Goal: Task Accomplishment & Management: Use online tool/utility

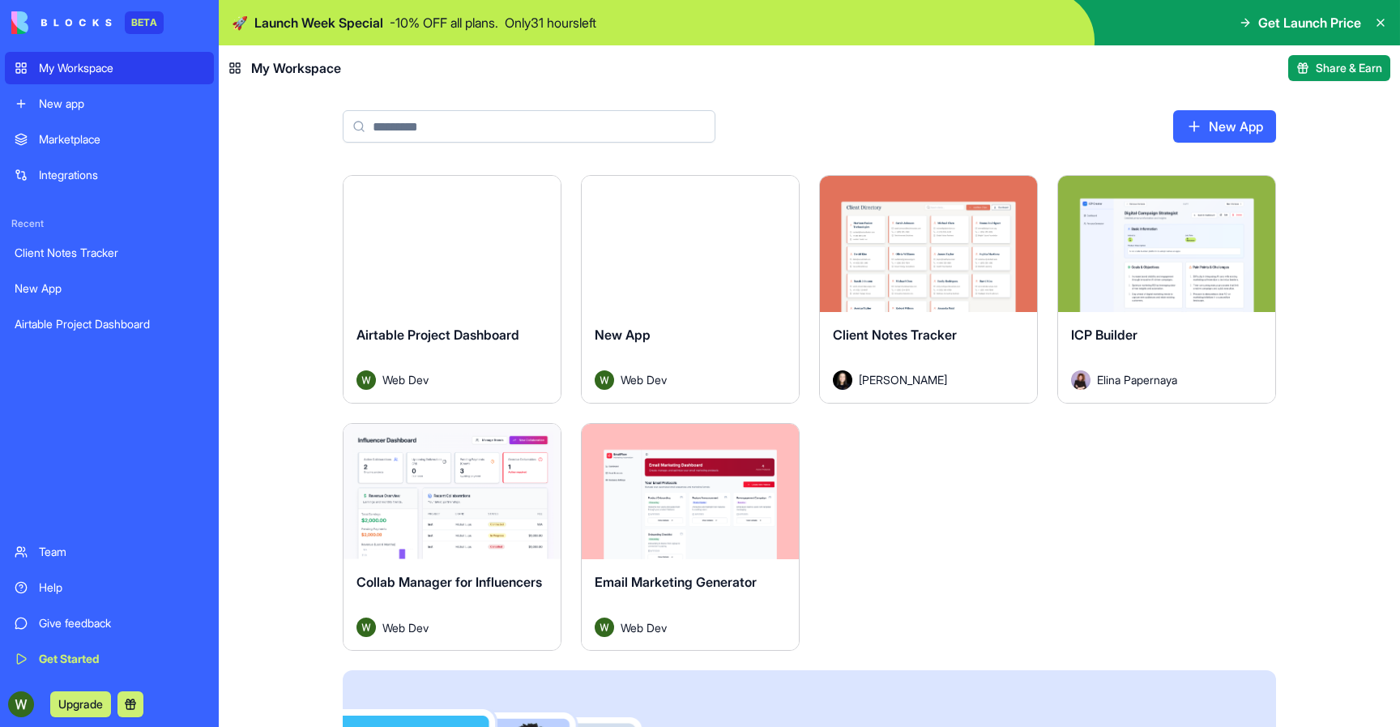
click at [113, 250] on div "Client Notes Tracker" at bounding box center [110, 253] width 190 height 16
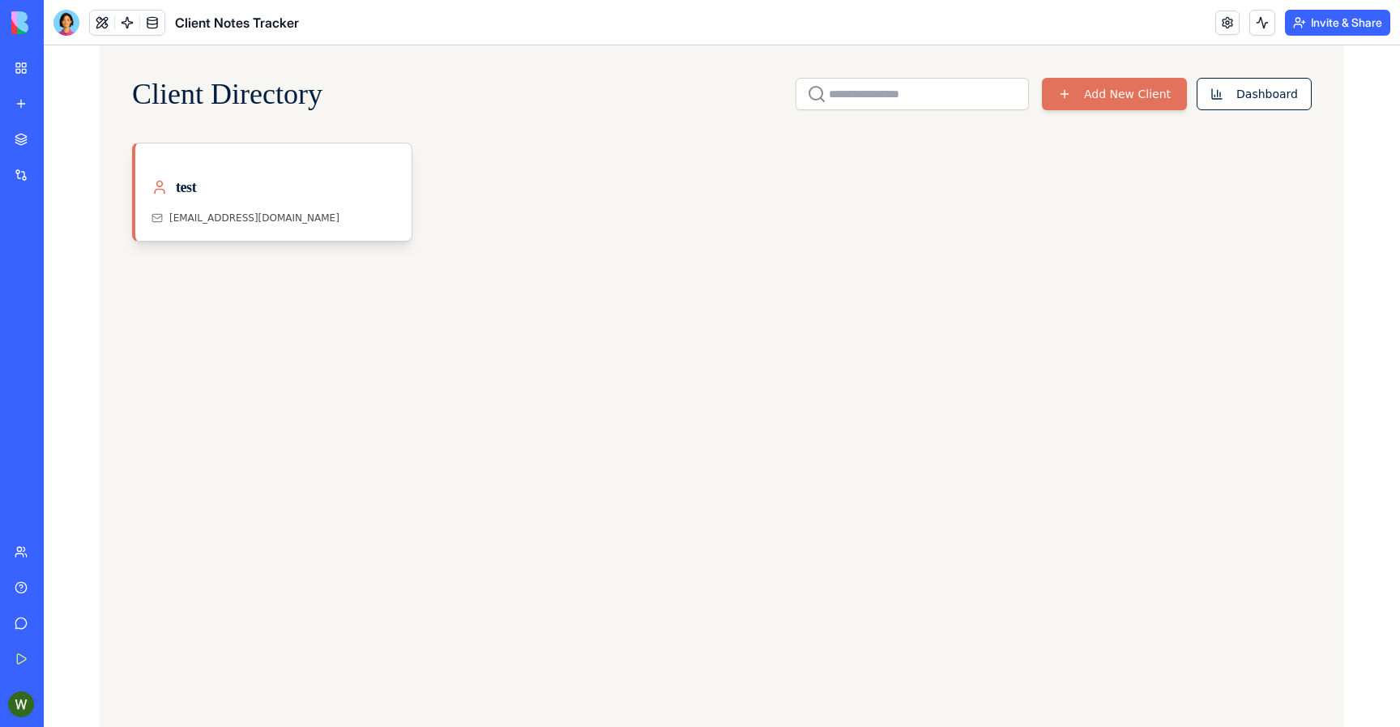
click at [1322, 14] on button "Invite & Share" at bounding box center [1337, 23] width 105 height 26
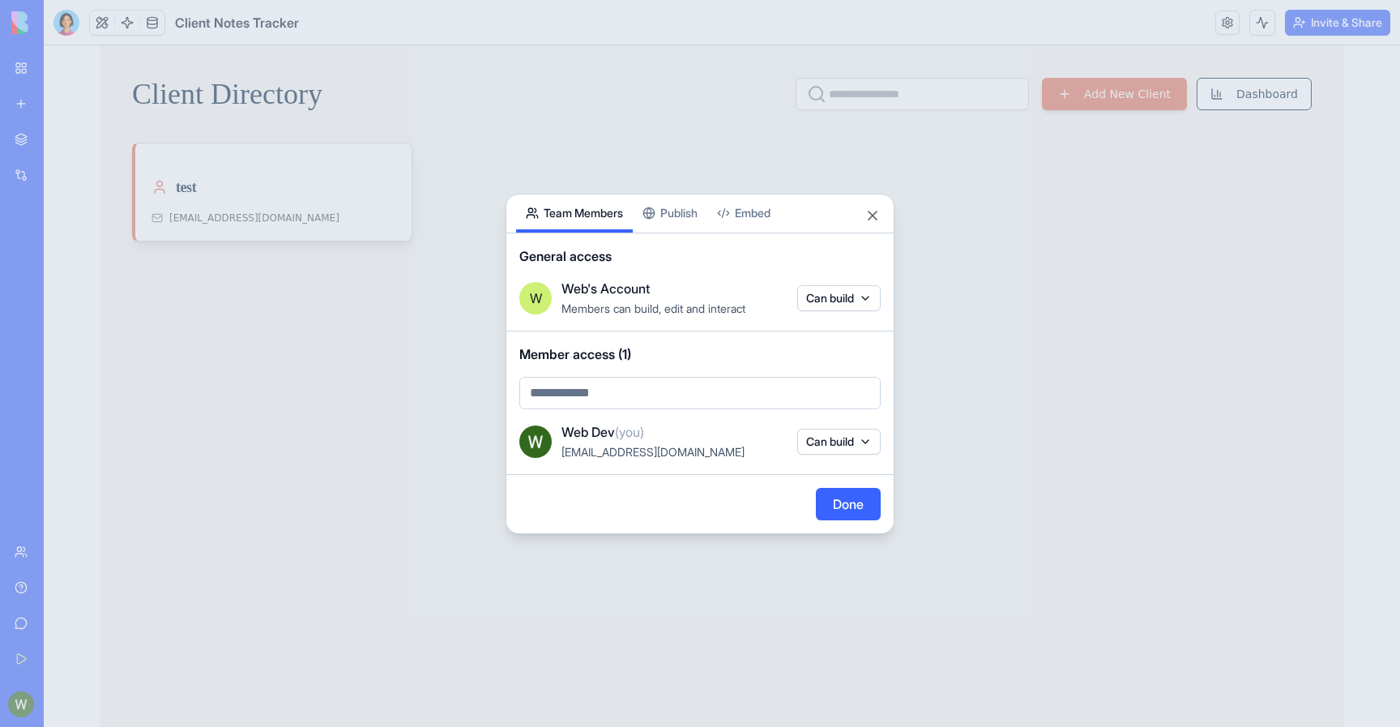
click at [695, 218] on div "Share App Team Members Publish Embed General access W Web's Account Members can…" at bounding box center [700, 364] width 389 height 340
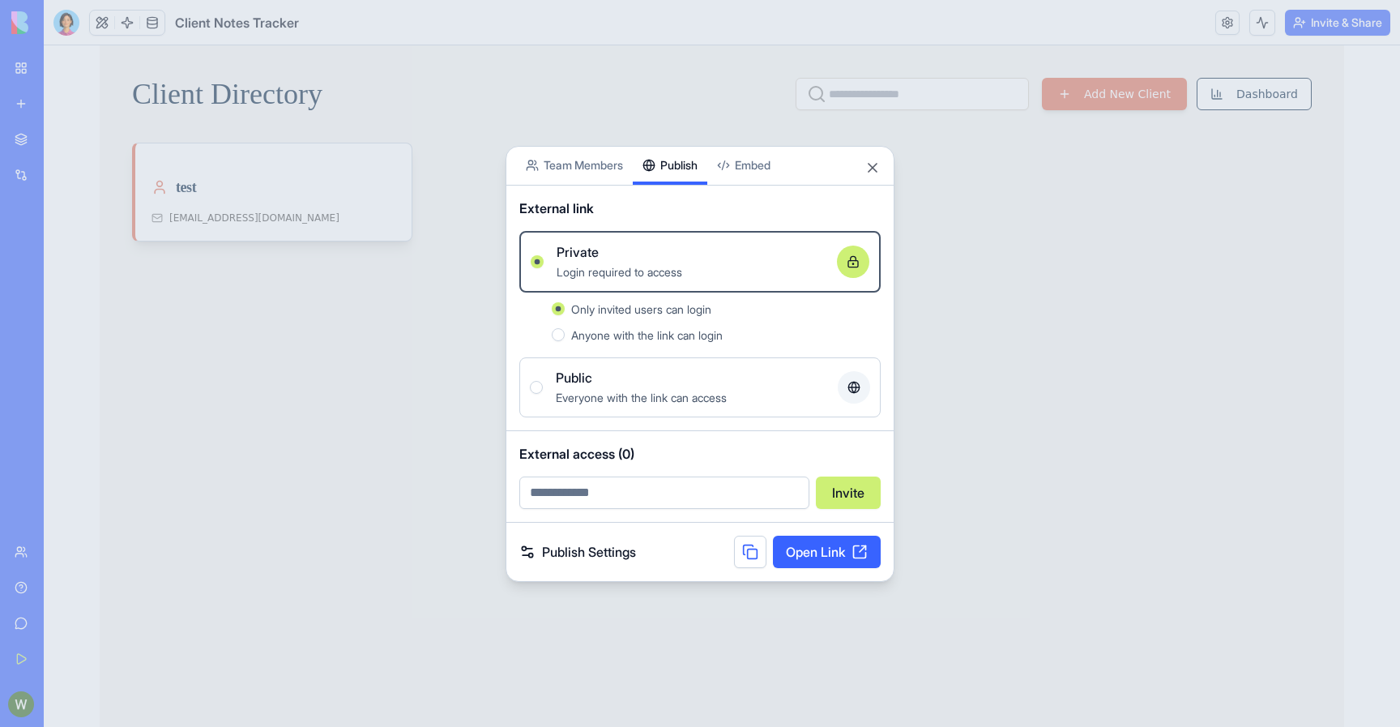
click at [799, 555] on link "Open Link" at bounding box center [827, 552] width 108 height 32
click at [425, 305] on div at bounding box center [700, 363] width 1400 height 727
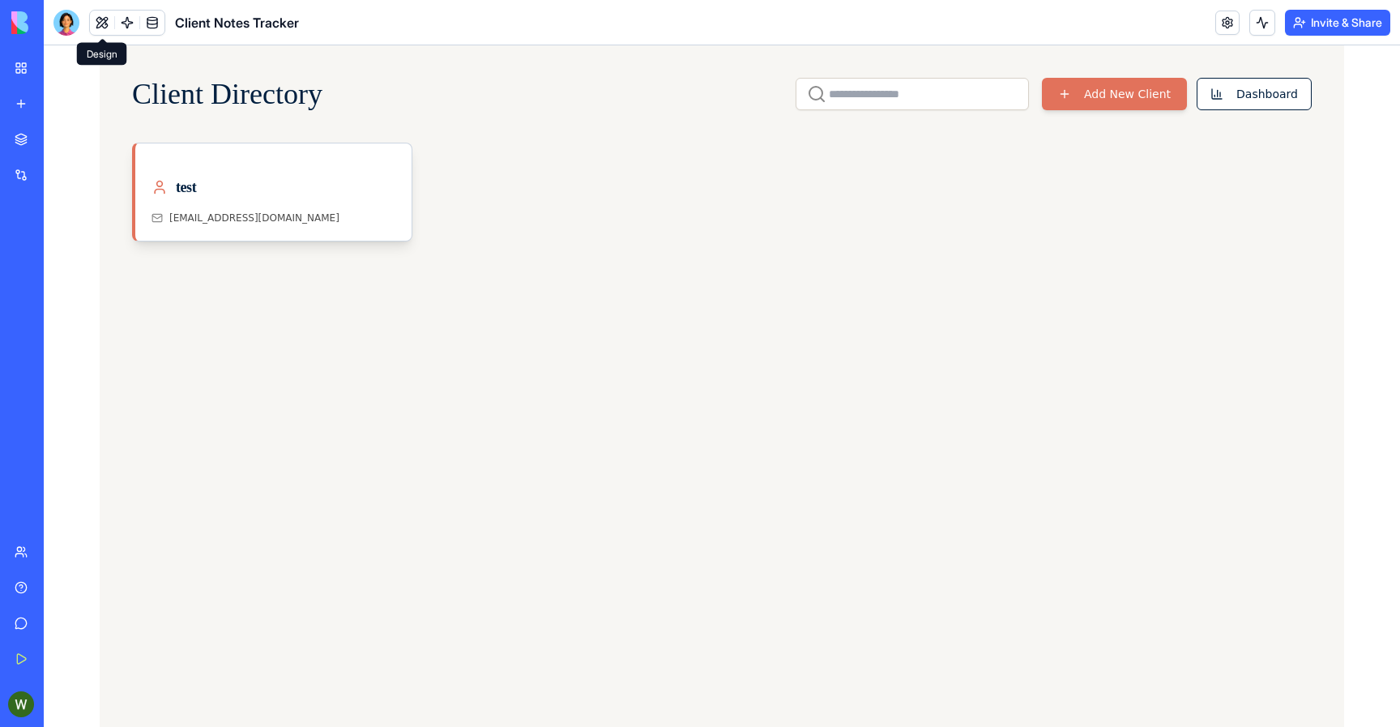
click at [101, 11] on button at bounding box center [102, 23] width 24 height 24
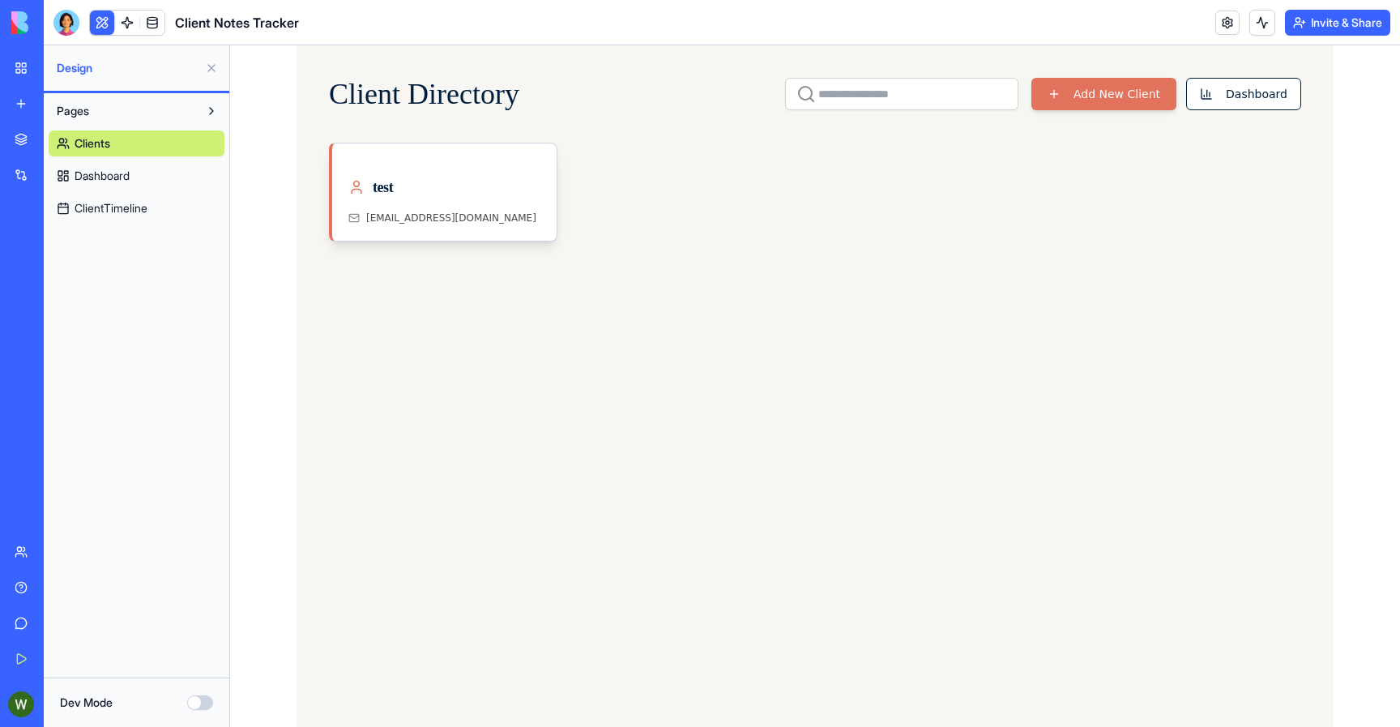
click at [204, 703] on button "Dev Mode" at bounding box center [200, 702] width 26 height 15
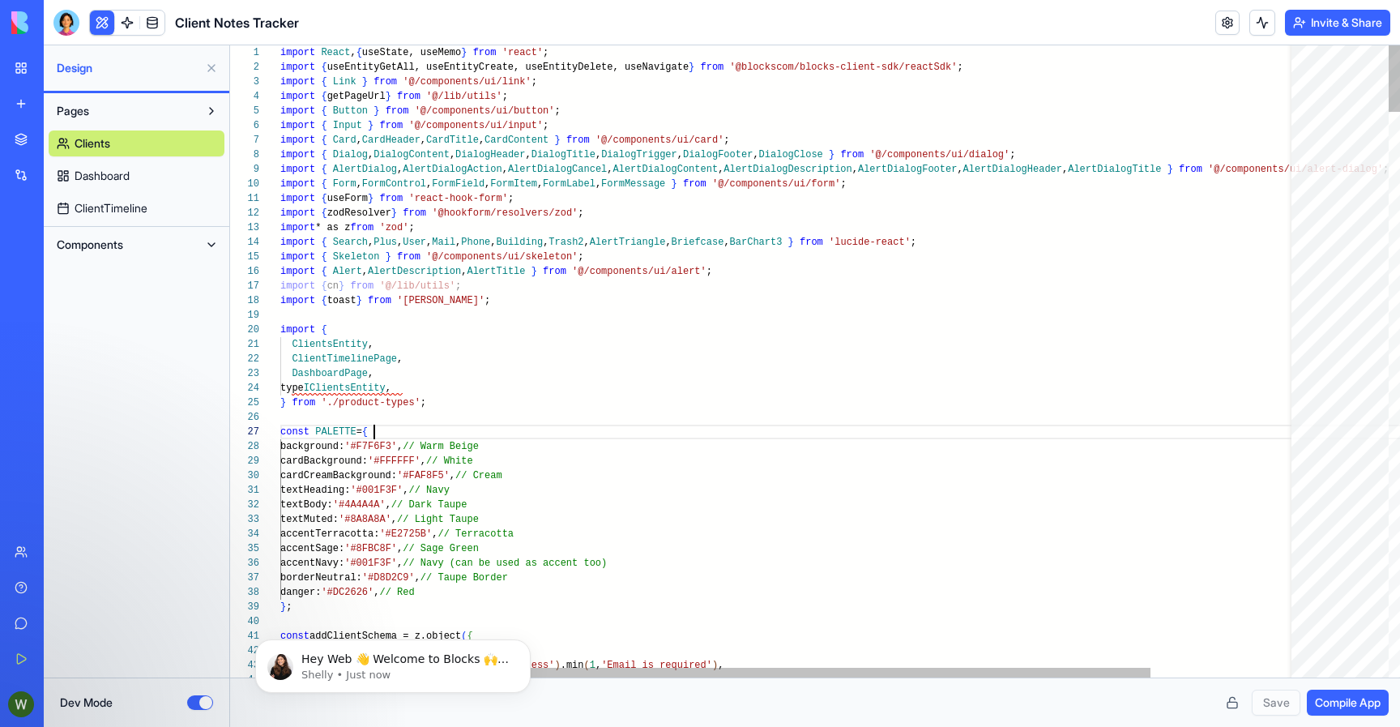
scroll to position [88, 94]
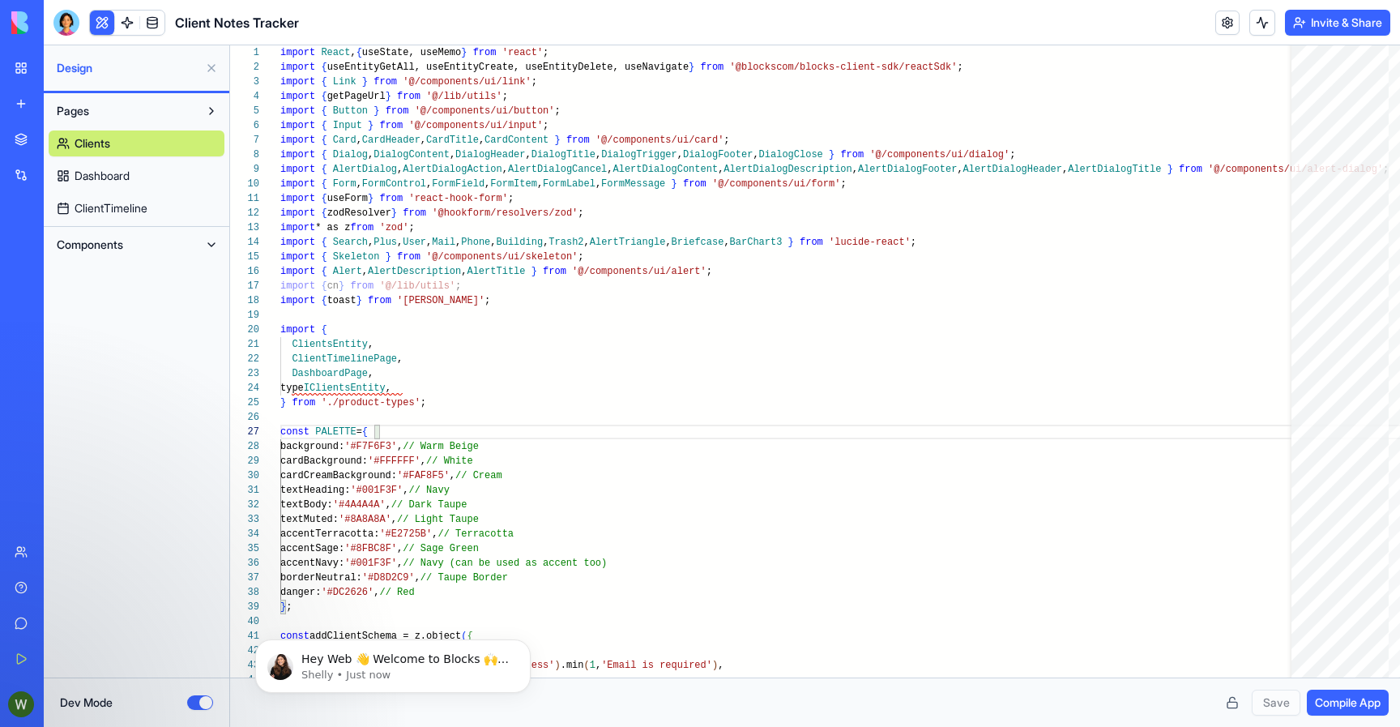
click at [88, 181] on span "Dashboard" at bounding box center [102, 176] width 55 height 16
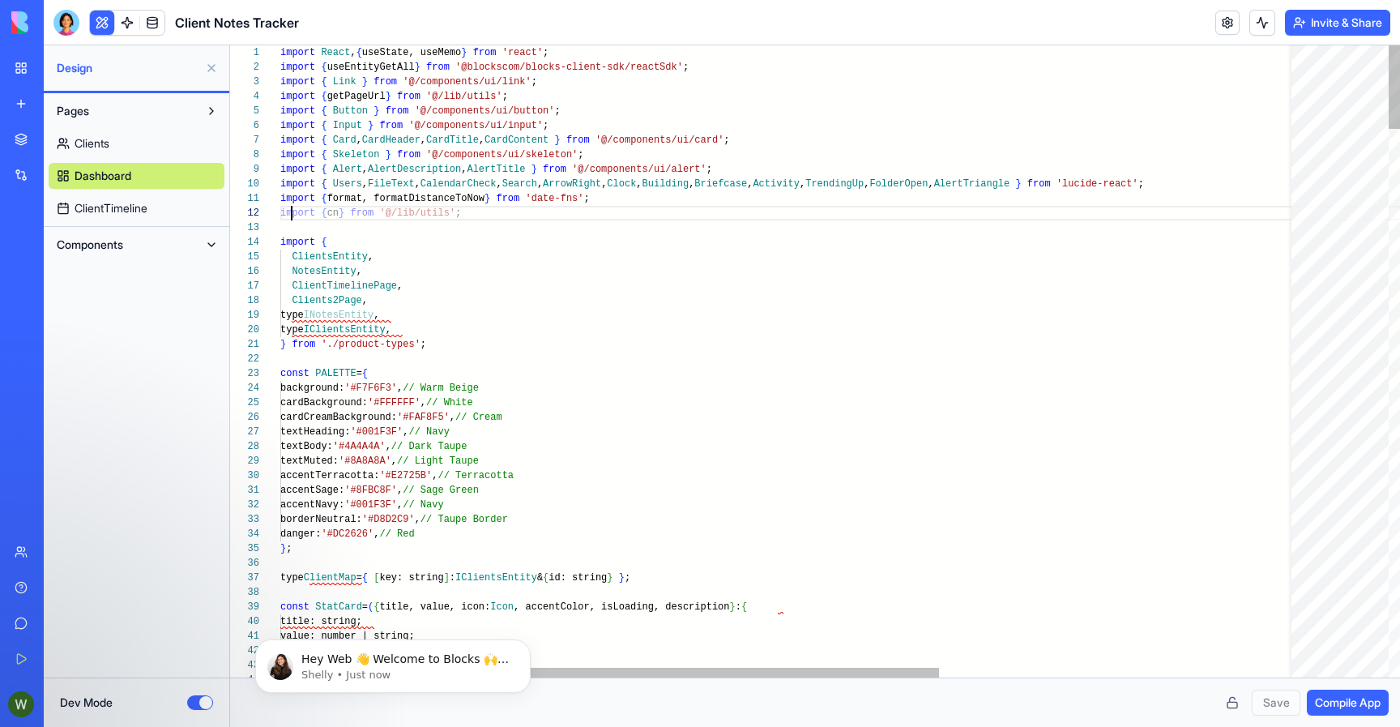
scroll to position [15, 11]
click at [139, 215] on span "ClientTimeline" at bounding box center [111, 208] width 73 height 16
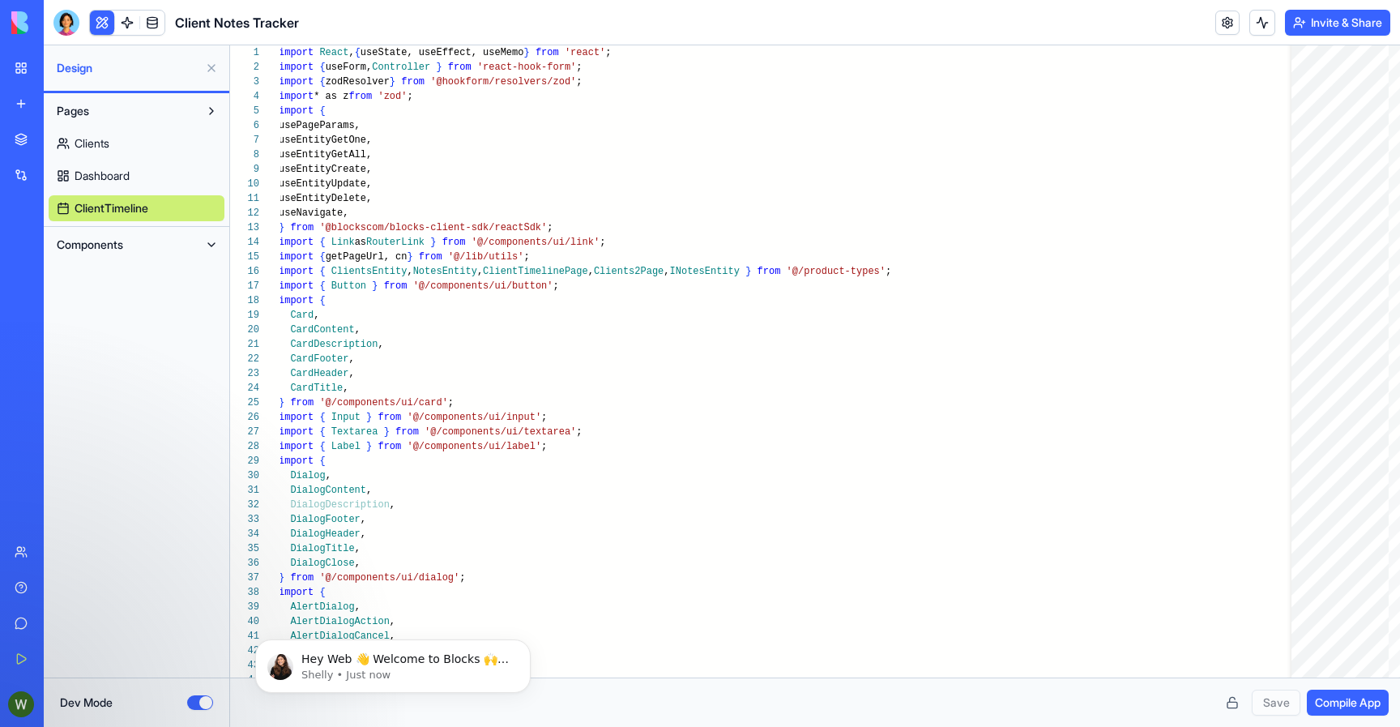
click at [168, 248] on button "Components" at bounding box center [124, 245] width 150 height 26
click at [156, 272] on link "AppLayout" at bounding box center [137, 277] width 176 height 26
type textarea "**********"
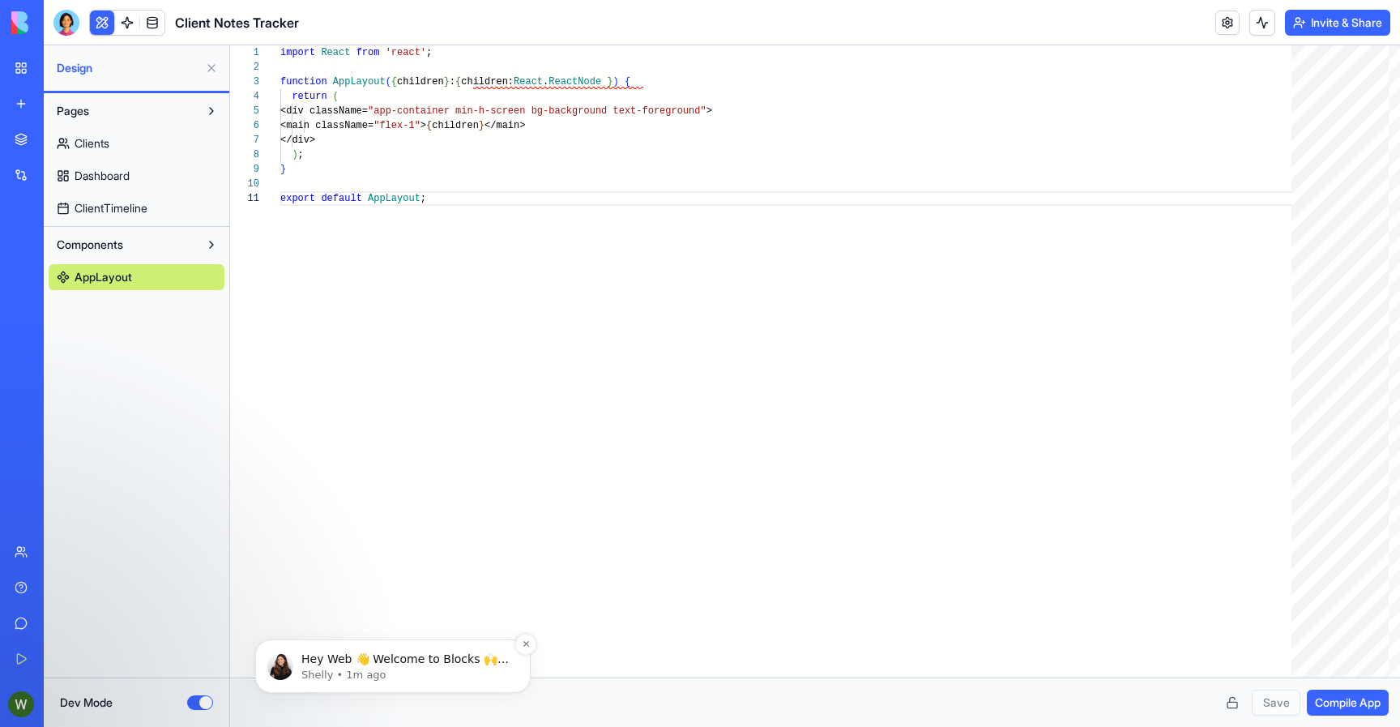
click at [424, 665] on p "Hey Web 👋 Welcome to Blocks 🙌 I'm here if you have any questions!" at bounding box center [405, 659] width 209 height 16
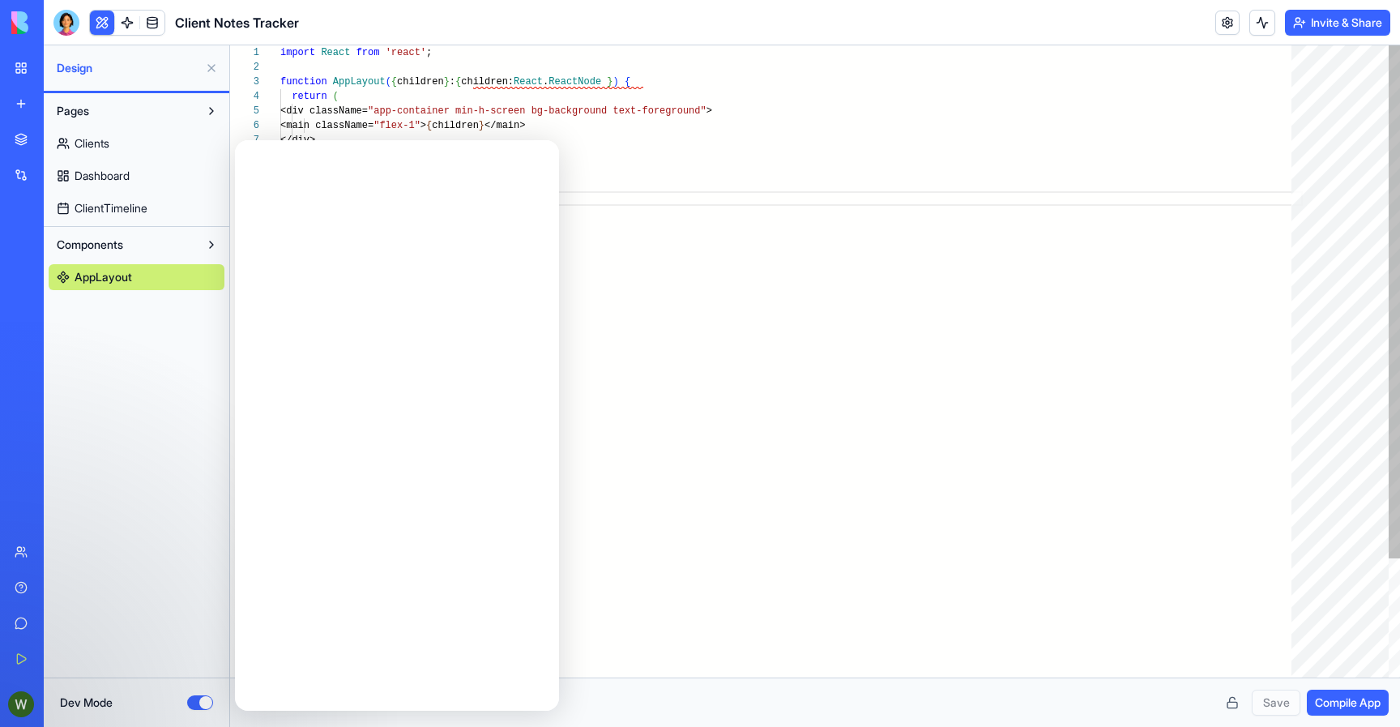
scroll to position [0, 0]
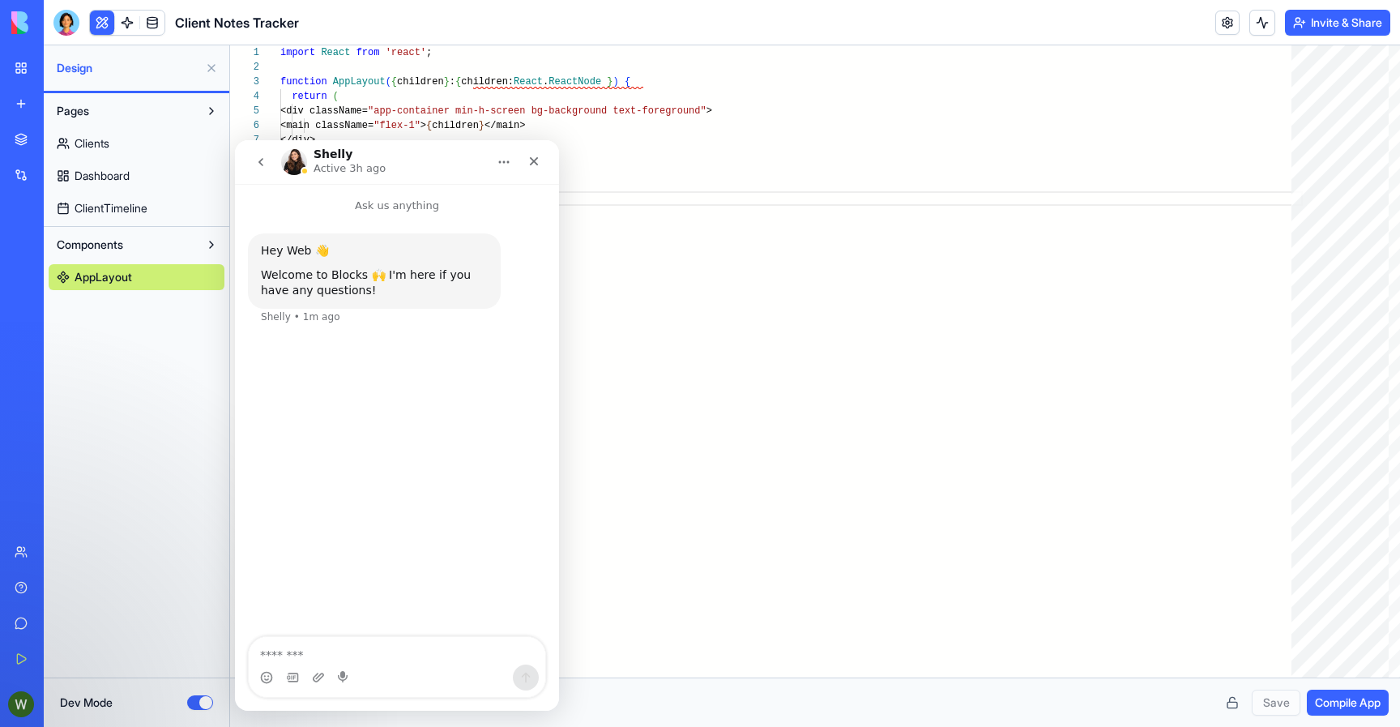
click at [398, 271] on div "Welcome to Blocks 🙌 I'm here if you have any questions!" at bounding box center [374, 283] width 227 height 32
click at [413, 202] on p "Ask us anything" at bounding box center [397, 199] width 324 height 30
click at [494, 167] on button "Home" at bounding box center [504, 162] width 31 height 31
click at [531, 154] on div "Close" at bounding box center [533, 161] width 29 height 29
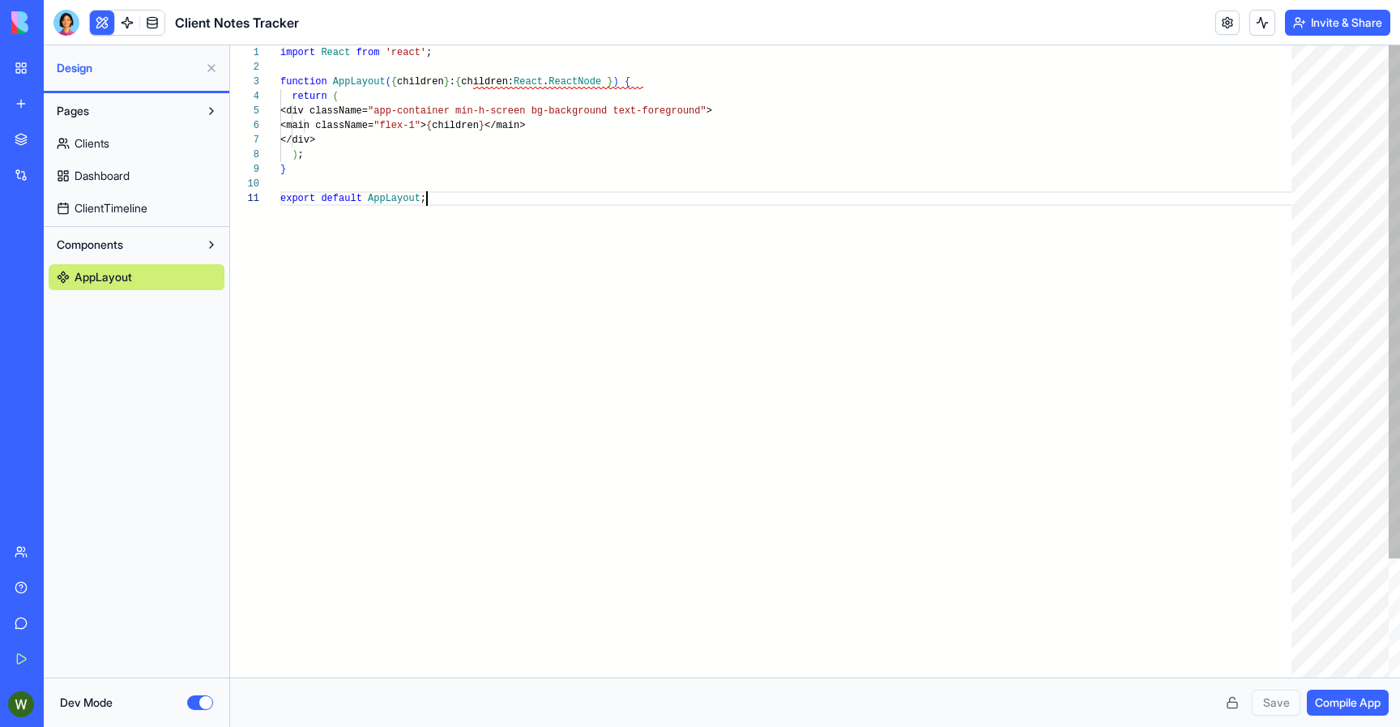
click at [439, 312] on div "export default AppLayout ; } ) ; </div> <main className= "flex-1" > { children …" at bounding box center [791, 434] width 1023 height 778
click at [29, 73] on link "My Workspace" at bounding box center [37, 68] width 65 height 32
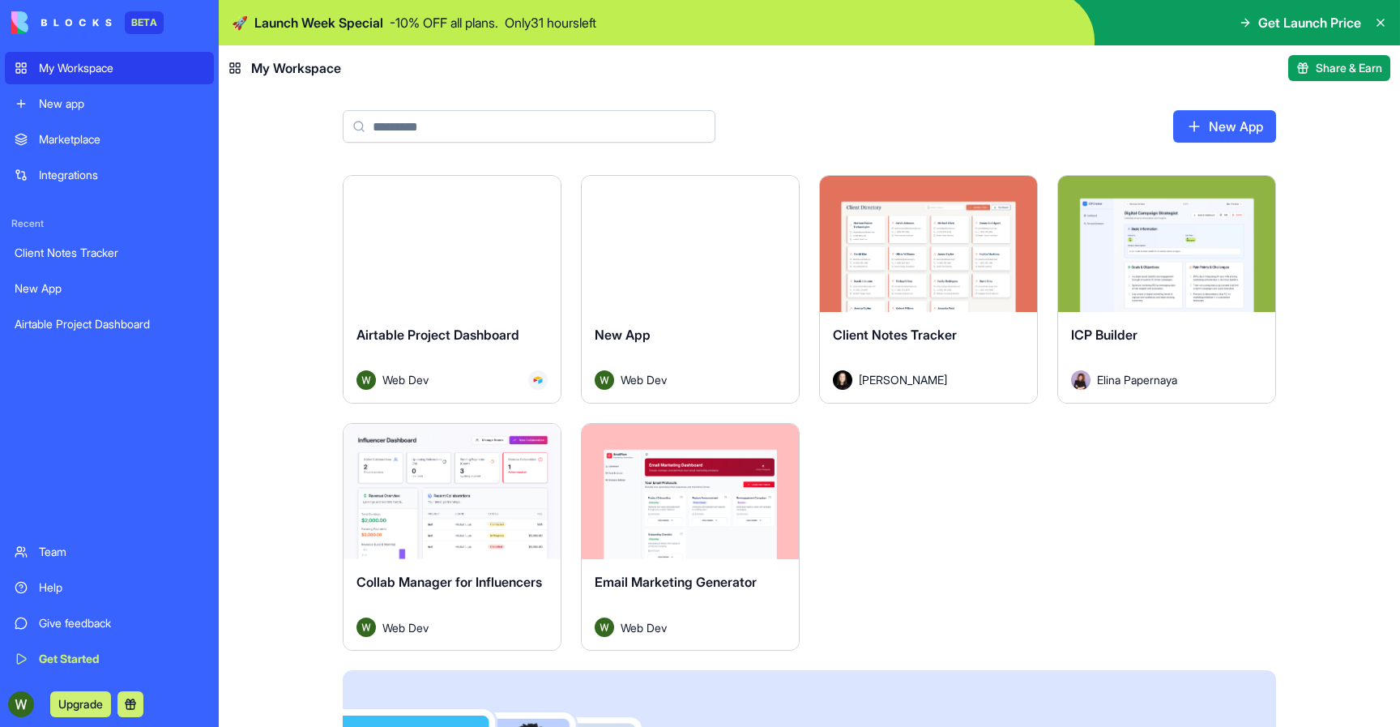
click at [68, 314] on link "Airtable Project Dashboard" at bounding box center [109, 324] width 209 height 32
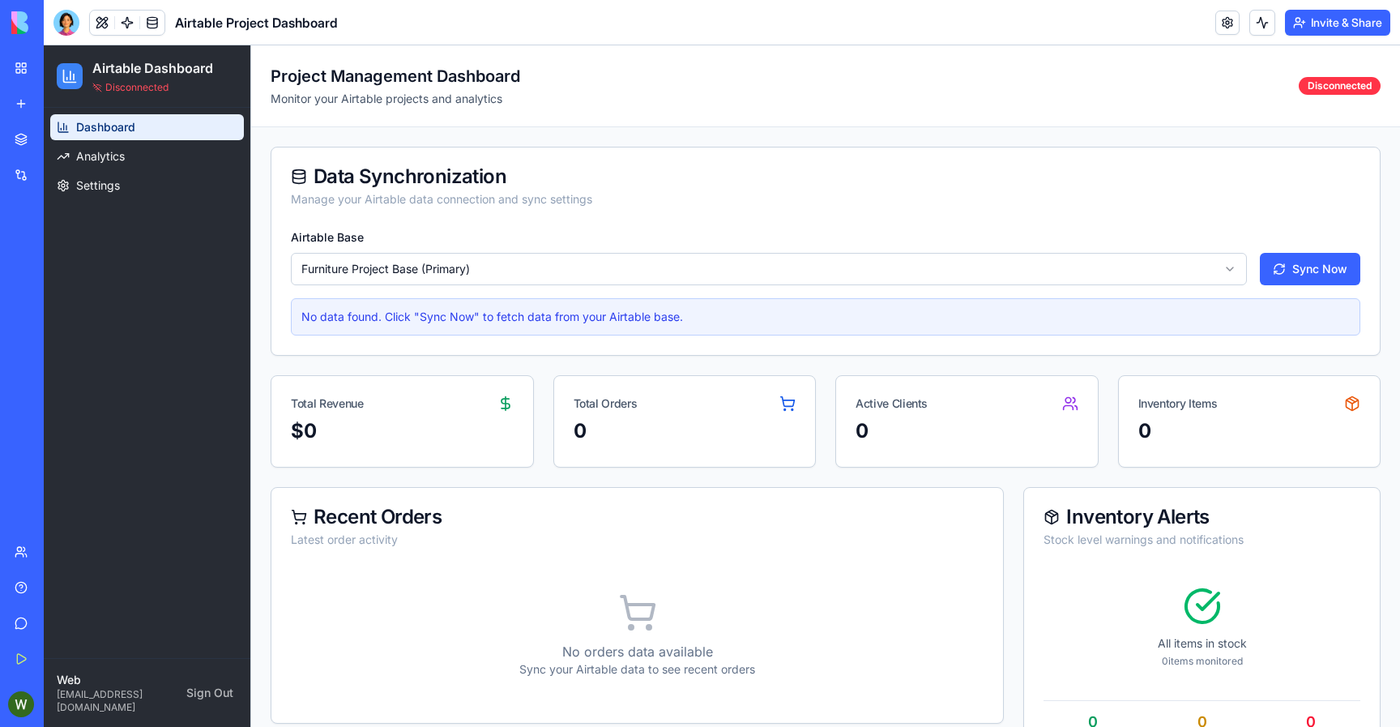
click at [70, 297] on link "New App" at bounding box center [37, 288] width 65 height 32
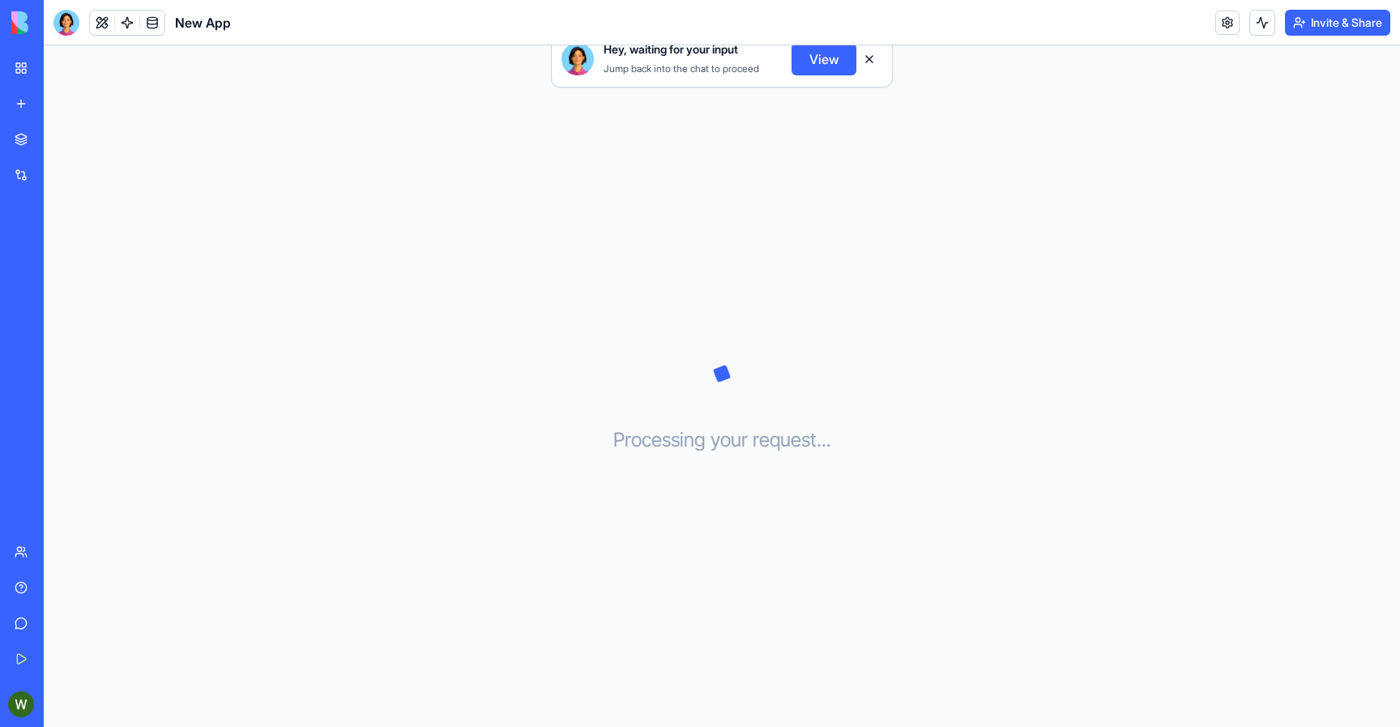
click at [70, 263] on link "Client Notes Tracker" at bounding box center [37, 253] width 65 height 32
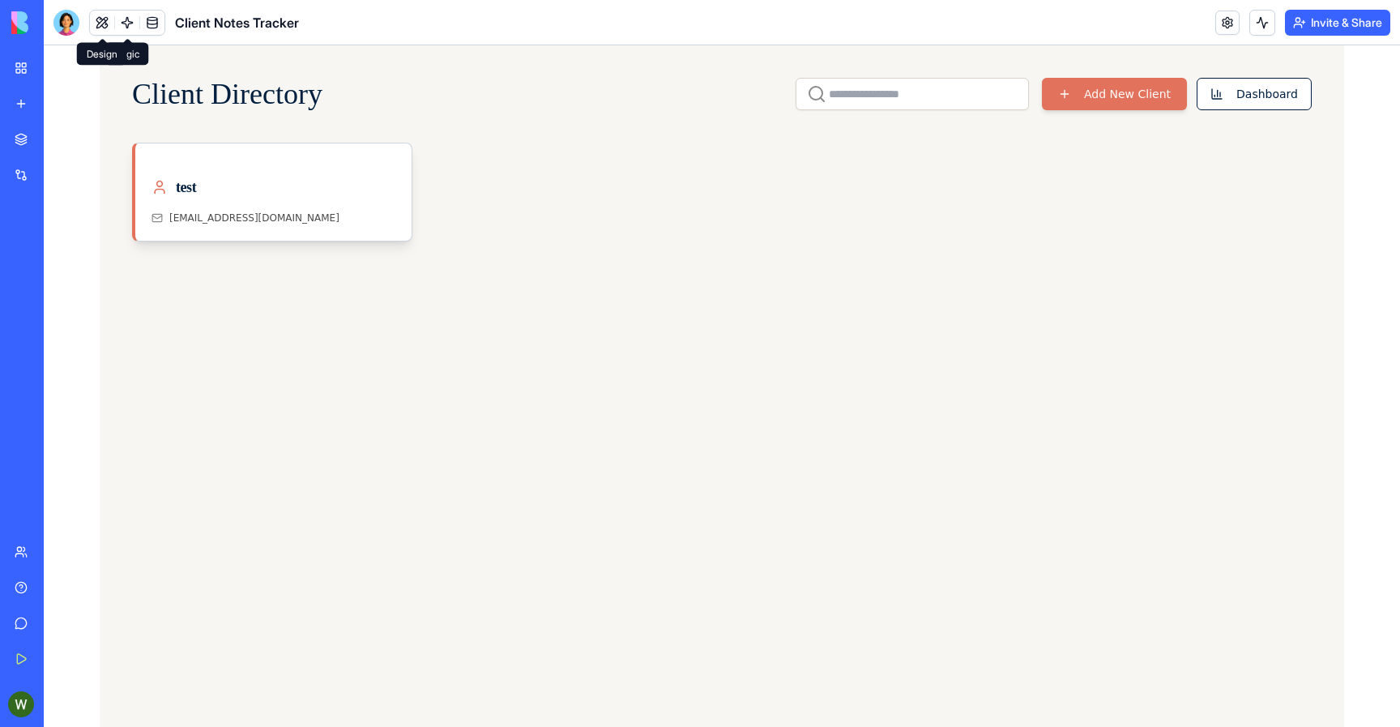
click at [107, 24] on button at bounding box center [102, 23] width 24 height 24
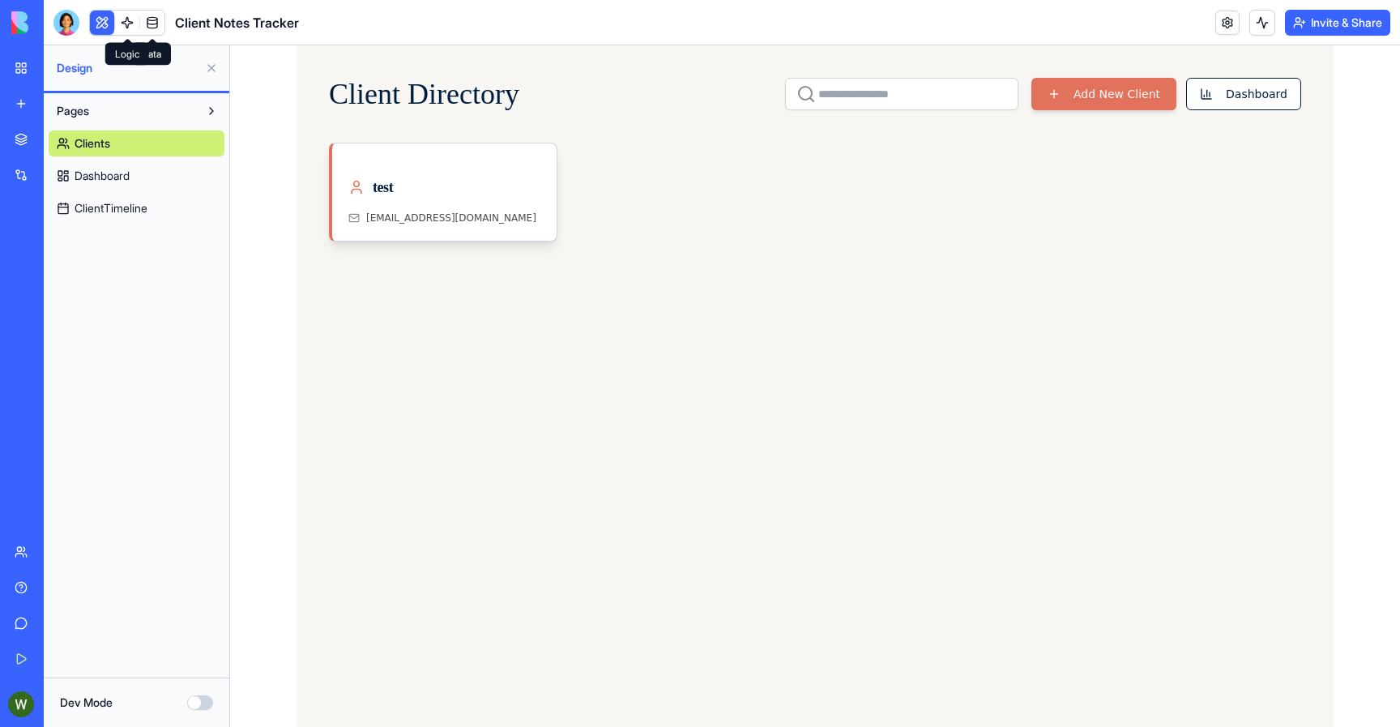
click at [135, 27] on link at bounding box center [127, 23] width 24 height 24
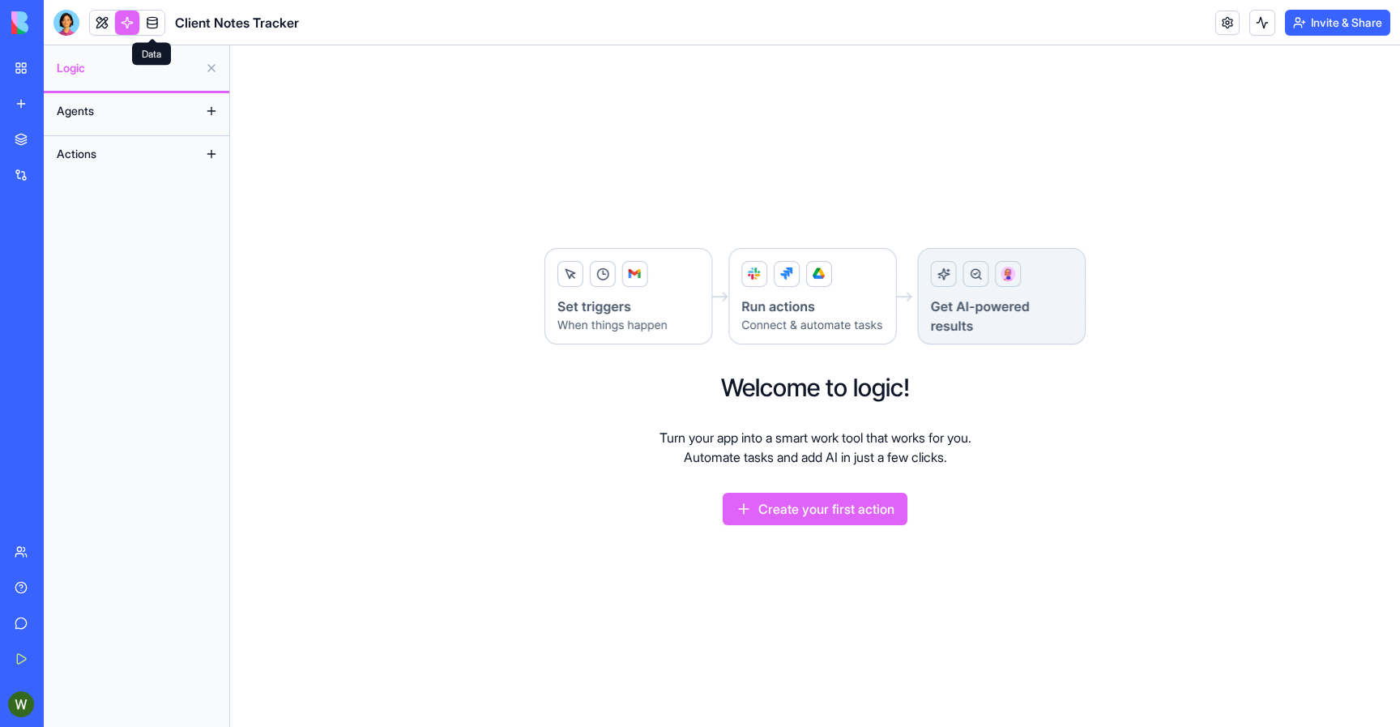
click at [152, 30] on link at bounding box center [152, 23] width 24 height 24
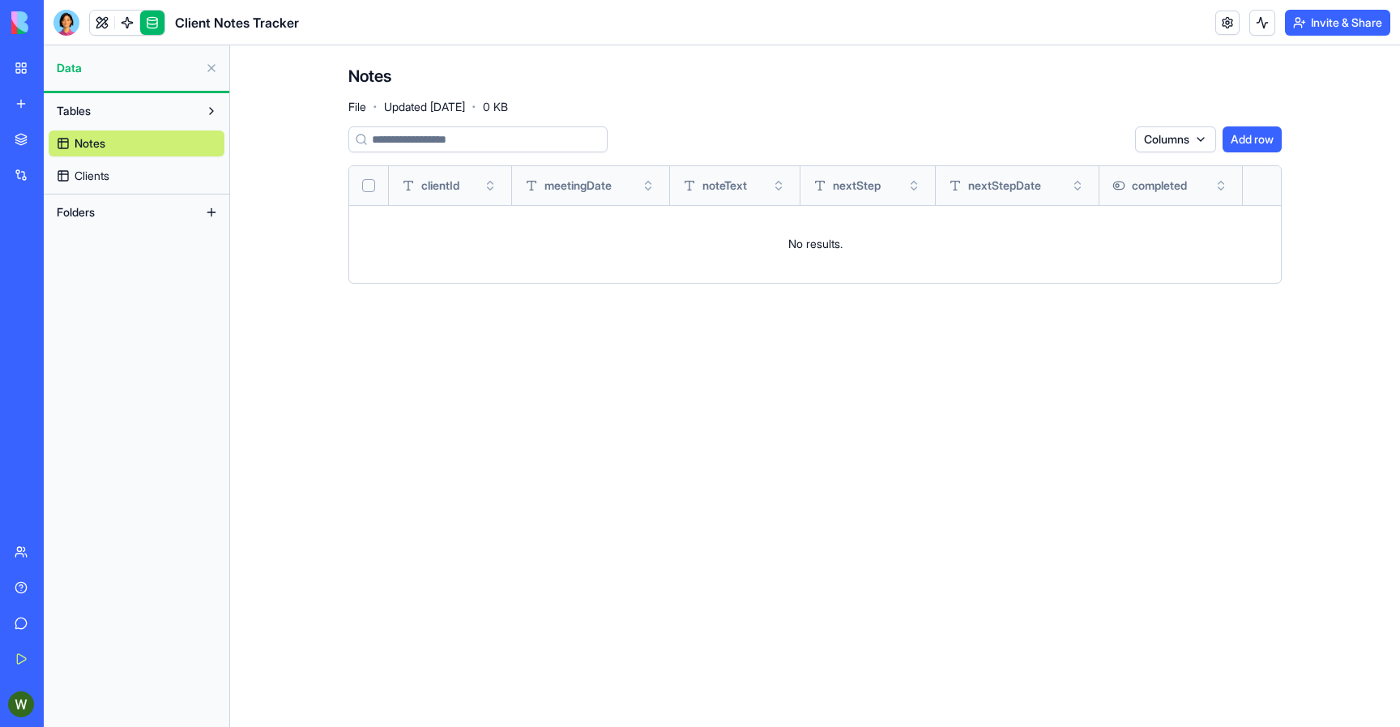
click at [99, 177] on span "Clients" at bounding box center [92, 176] width 35 height 16
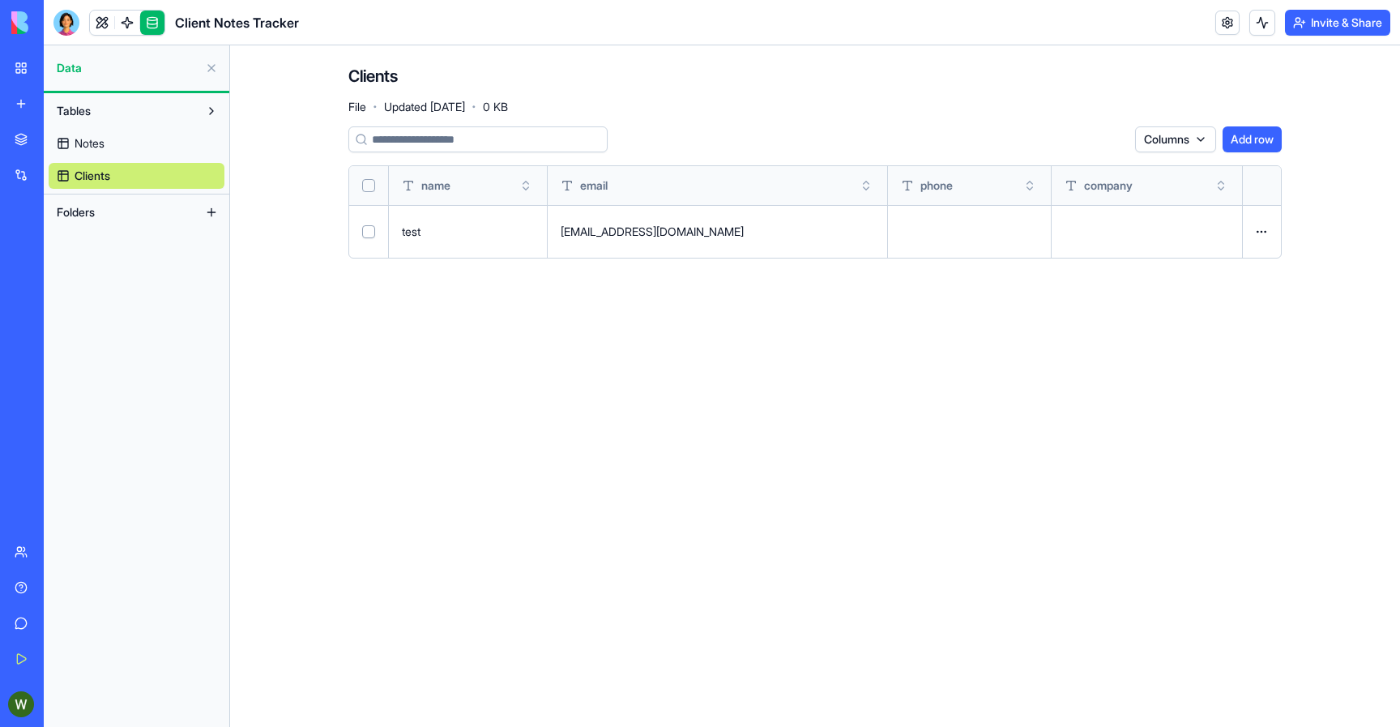
click at [102, 150] on span "Notes" at bounding box center [90, 143] width 30 height 16
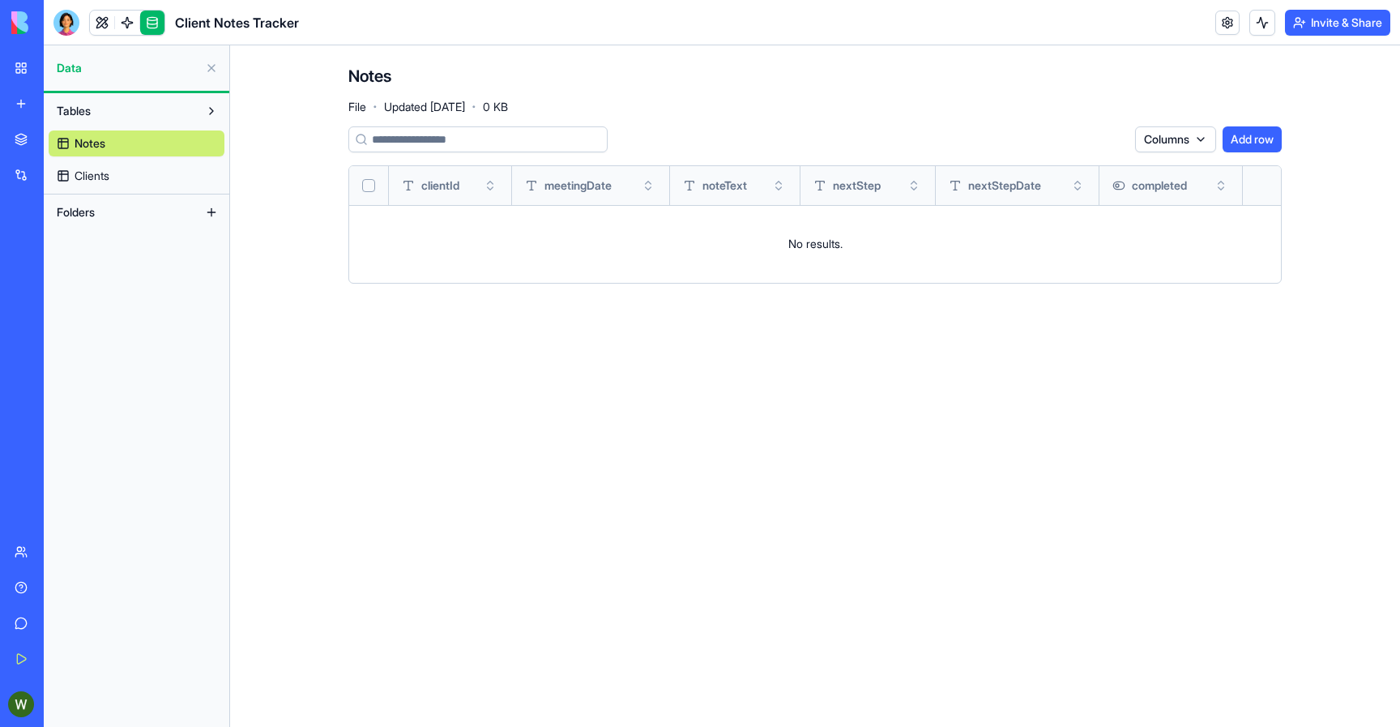
click at [770, 438] on main "Notes File · Updated Sep 16, 2025 · 0 KB Columns Add row clientId meetingDate n…" at bounding box center [815, 385] width 1170 height 681
